Goal: Task Accomplishment & Management: Use online tool/utility

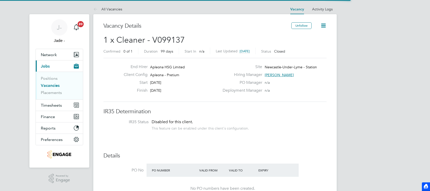
scroll to position [15, 35]
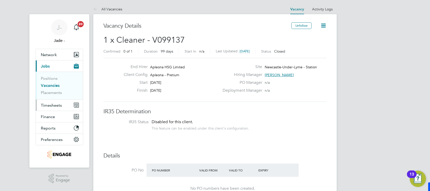
click at [53, 102] on button "Timesheets" at bounding box center [59, 104] width 47 height 11
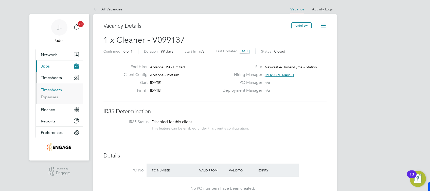
click at [48, 89] on link "Timesheets" at bounding box center [51, 89] width 21 height 5
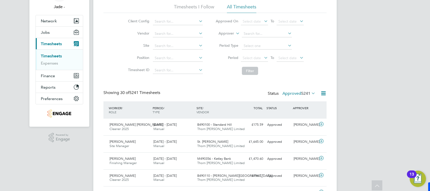
click at [303, 93] on span "5241" at bounding box center [305, 93] width 9 height 5
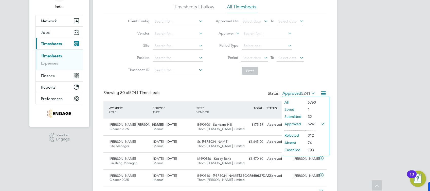
click at [232, 99] on div "Showing 30 of 5241 Timesheets Status Approved 5241" at bounding box center [214, 95] width 223 height 11
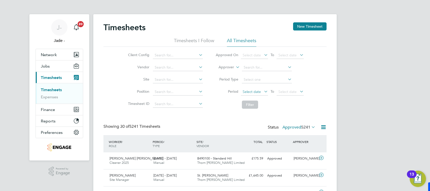
click at [250, 91] on span "Select date" at bounding box center [252, 91] width 18 height 5
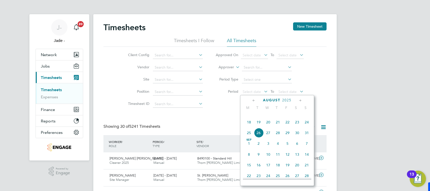
click at [298, 116] on span "16" at bounding box center [297, 111] width 10 height 10
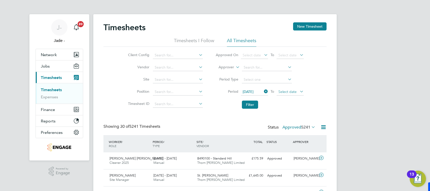
click at [298, 93] on span "Select date" at bounding box center [289, 91] width 27 height 7
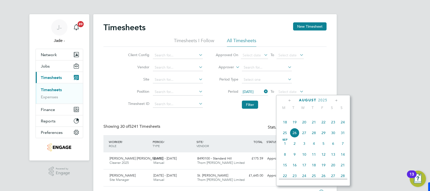
click at [323, 127] on span "22" at bounding box center [324, 122] width 10 height 10
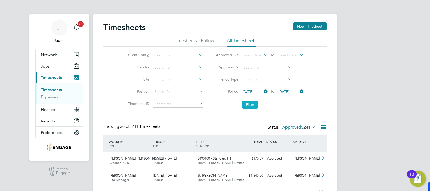
click at [257, 104] on button "Filter" at bounding box center [250, 104] width 16 height 8
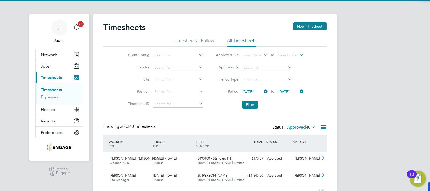
click at [294, 124] on label "Approved 40" at bounding box center [301, 126] width 28 height 5
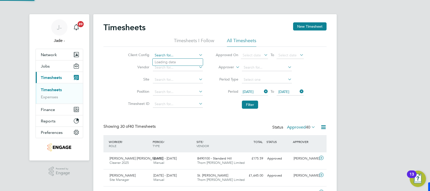
click at [177, 56] on input at bounding box center [178, 55] width 50 height 7
click at [170, 73] on li "Apleona - Pretium" at bounding box center [186, 75] width 66 height 7
type input "Apleona - Pretium"
click at [252, 104] on button "Filter" at bounding box center [250, 104] width 16 height 8
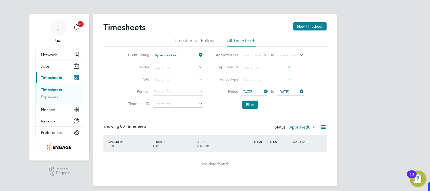
click at [294, 130] on div "Status Approved 0" at bounding box center [295, 127] width 42 height 7
click at [294, 128] on label "Approved 0" at bounding box center [302, 126] width 26 height 5
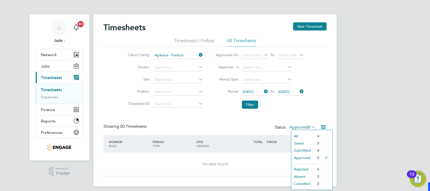
click at [307, 147] on li "Submitted" at bounding box center [302, 149] width 23 height 7
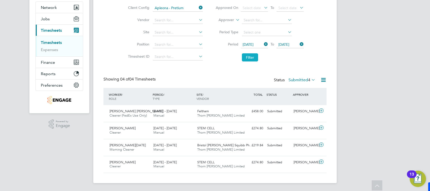
click at [255, 59] on button "Filter" at bounding box center [250, 57] width 16 height 8
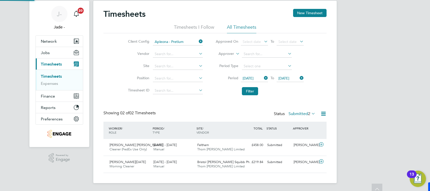
scroll to position [13, 44]
click at [302, 113] on label "Submitted 2" at bounding box center [301, 113] width 27 height 5
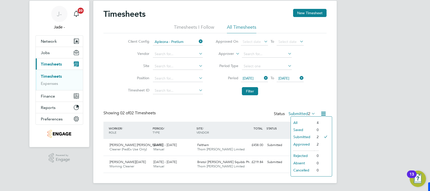
click at [303, 143] on li "Approved" at bounding box center [302, 143] width 23 height 7
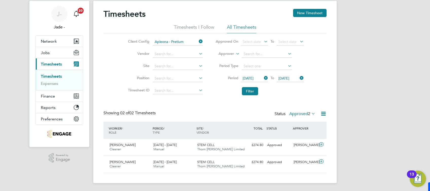
click at [324, 116] on icon at bounding box center [323, 113] width 6 height 6
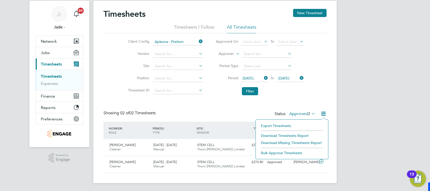
click at [287, 134] on li "Download Timesheets Report" at bounding box center [291, 135] width 67 height 7
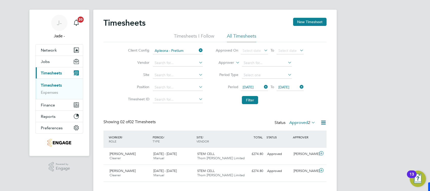
scroll to position [0, 0]
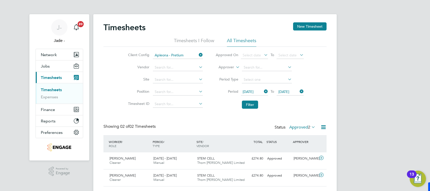
click at [303, 128] on label "Approved 2" at bounding box center [302, 126] width 26 height 5
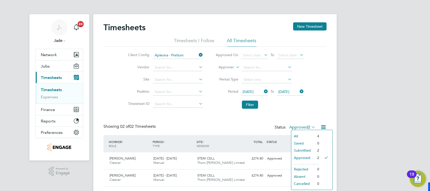
click at [309, 156] on li "Approved" at bounding box center [302, 157] width 23 height 7
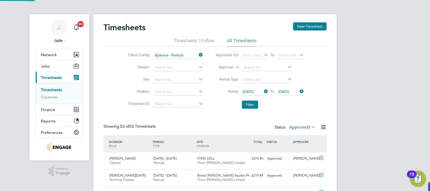
scroll to position [13, 44]
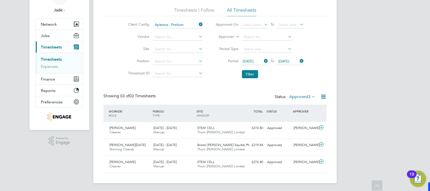
click at [321, 98] on icon at bounding box center [323, 96] width 6 height 6
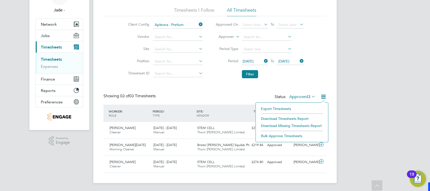
click at [290, 117] on li "Download Timesheets Report" at bounding box center [291, 118] width 67 height 7
